Goal: Information Seeking & Learning: Learn about a topic

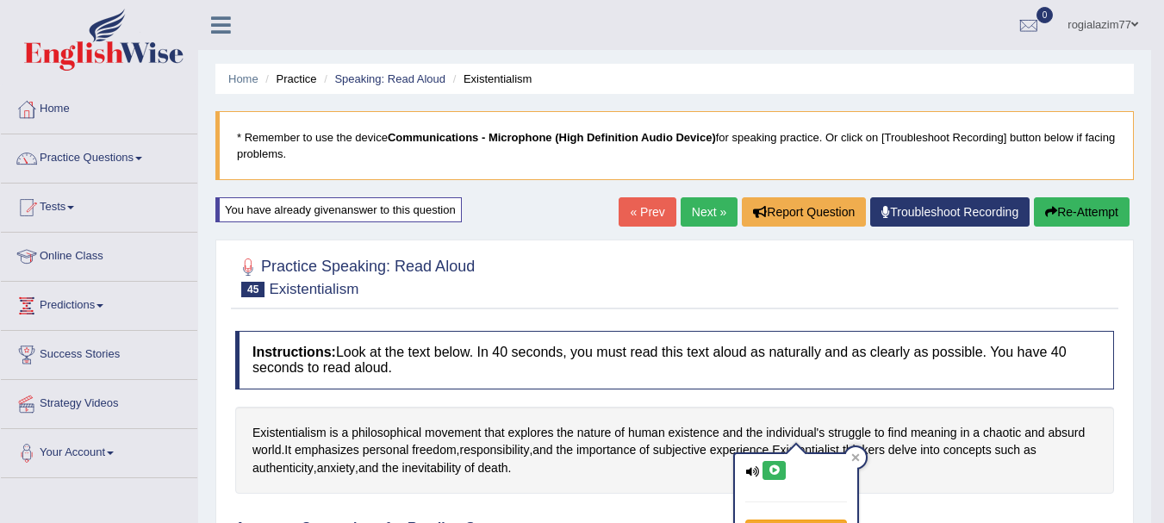
click at [773, 465] on icon at bounding box center [774, 470] width 13 height 10
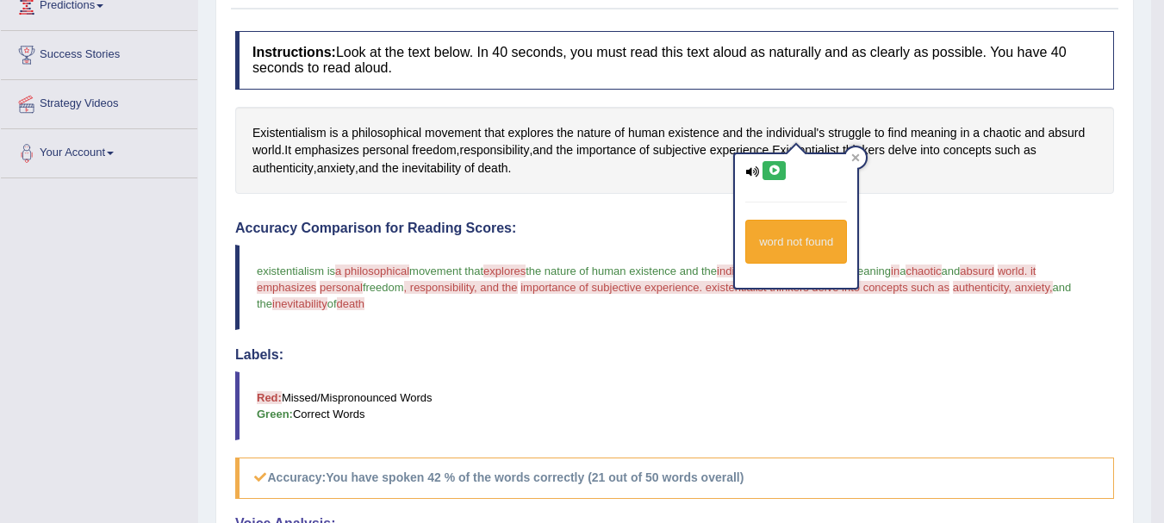
click at [773, 174] on icon at bounding box center [774, 170] width 13 height 10
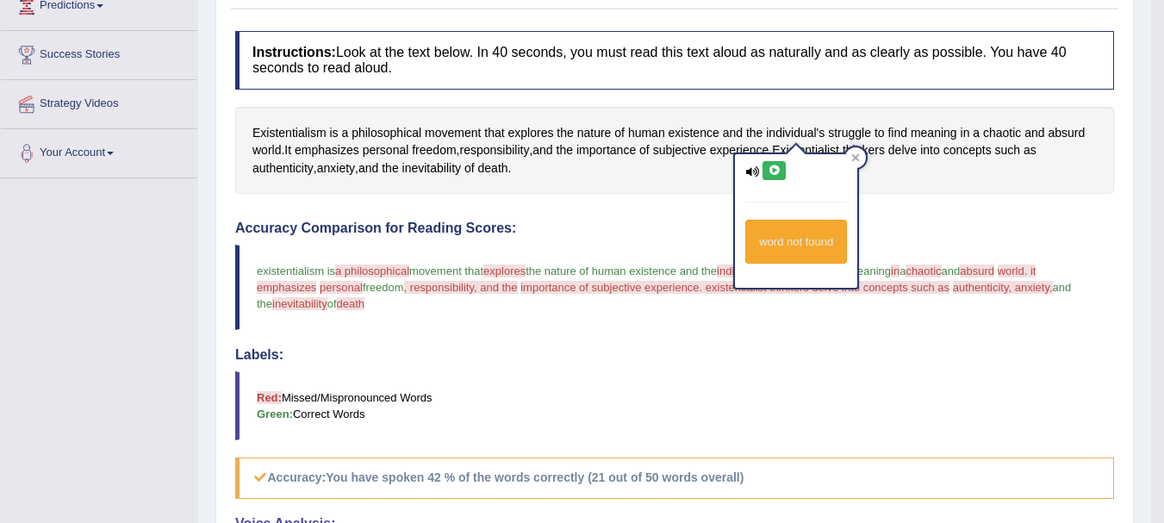
click at [763, 161] on button at bounding box center [774, 170] width 23 height 19
